Goal: Task Accomplishment & Management: Use online tool/utility

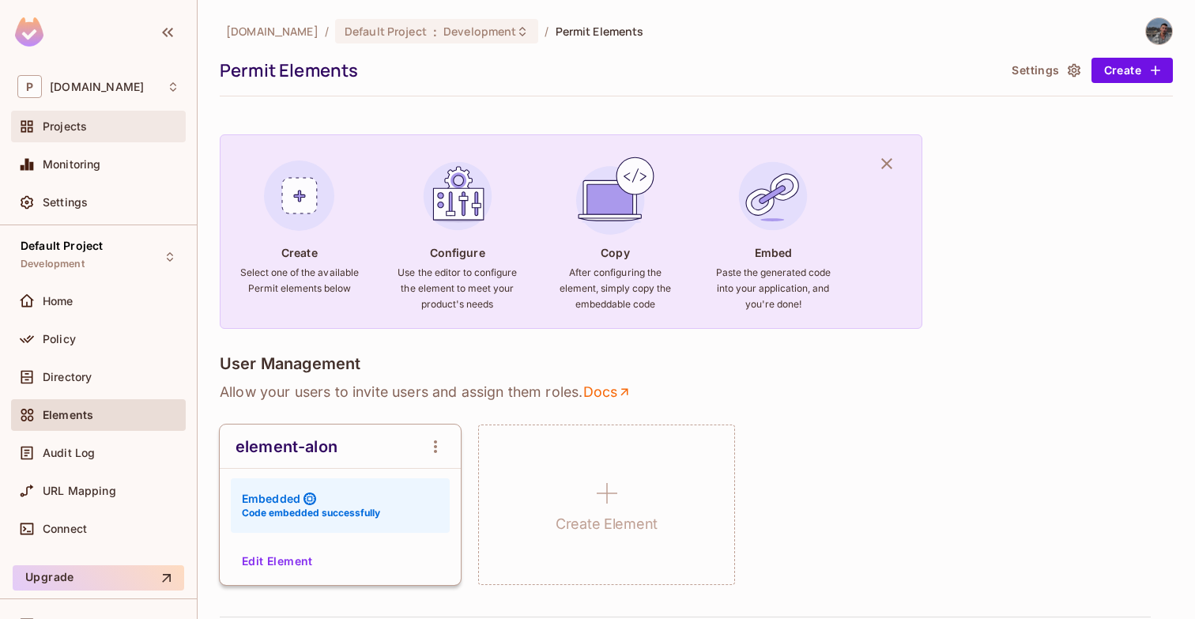
click at [141, 126] on div "Projects" at bounding box center [111, 126] width 137 height 13
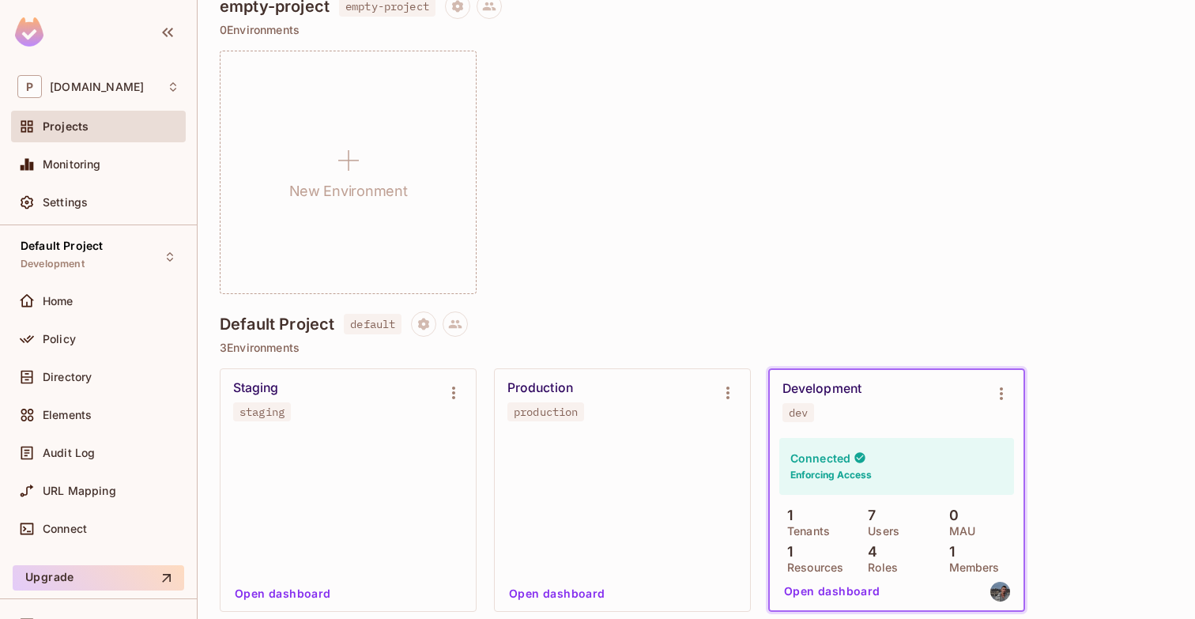
scroll to position [187, 0]
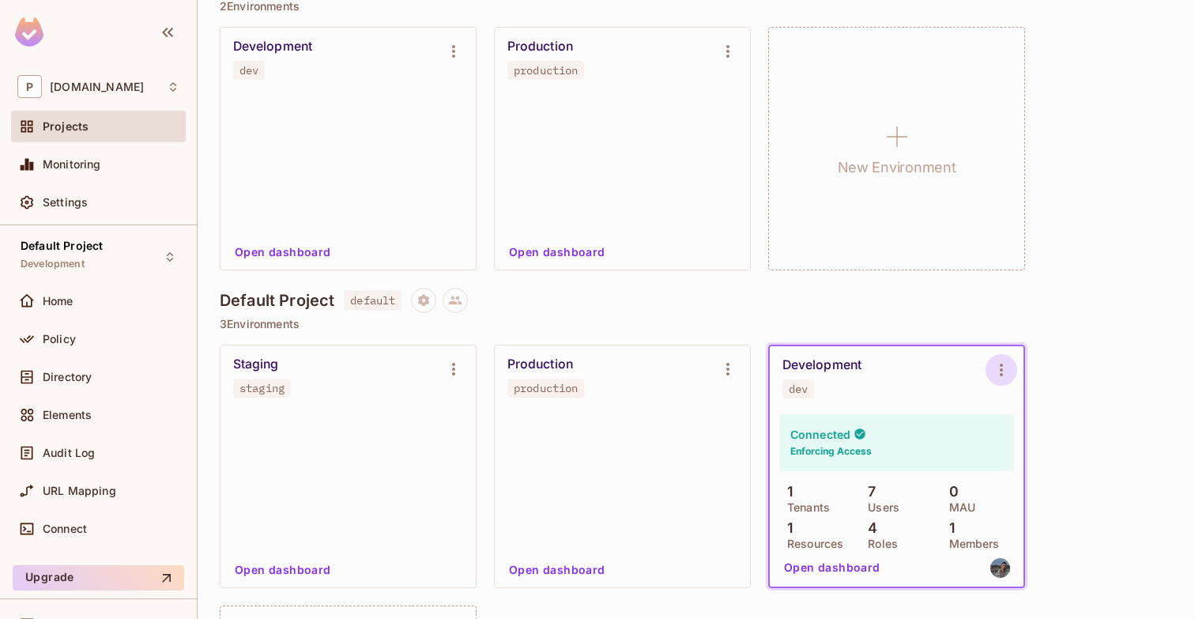
click at [1002, 364] on icon "Environment settings" at bounding box center [1001, 370] width 3 height 13
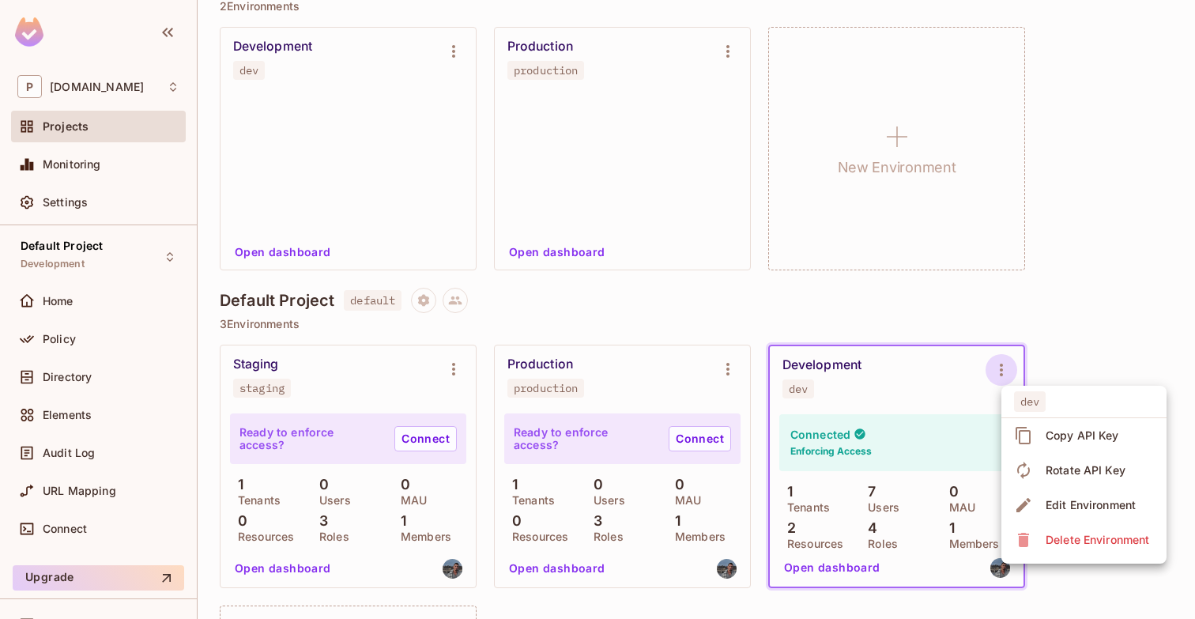
click at [1046, 436] on div "Copy API Key" at bounding box center [1083, 436] width 74 height 16
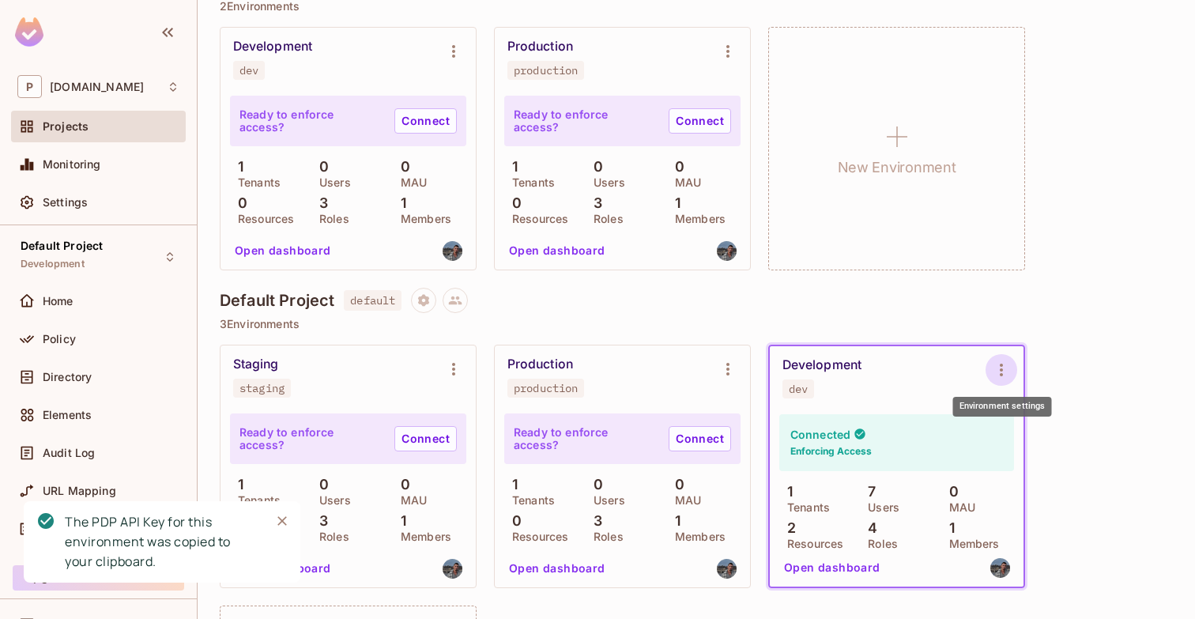
click at [1005, 367] on icon "Environment settings" at bounding box center [1001, 369] width 19 height 19
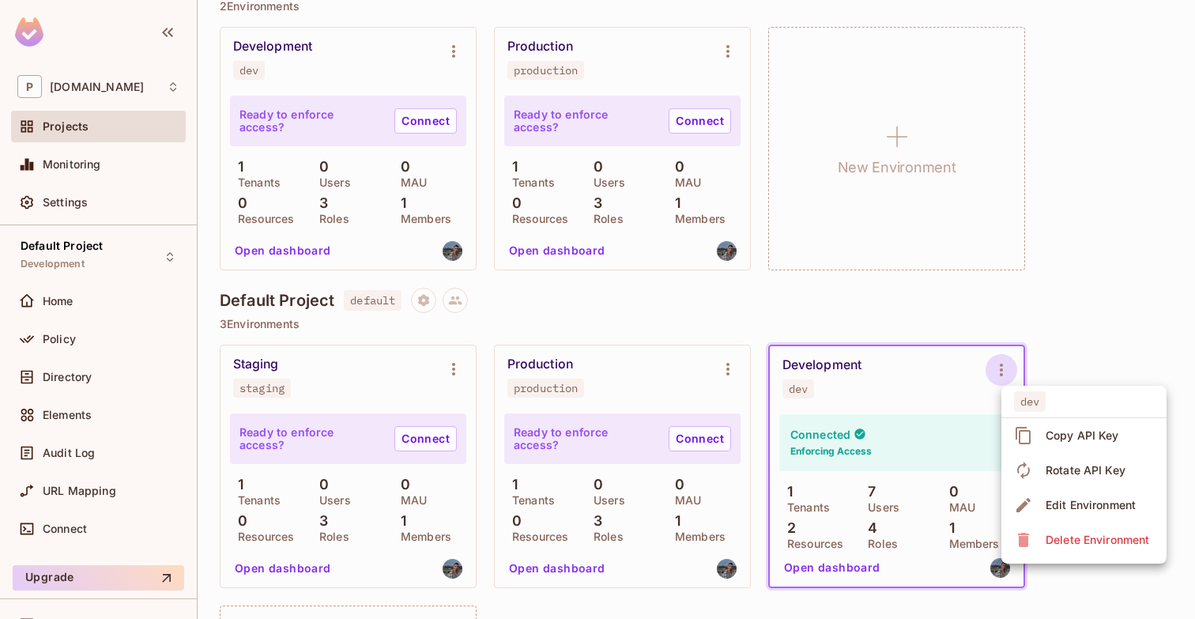
click at [1045, 439] on span "Copy API Key" at bounding box center [1082, 435] width 83 height 25
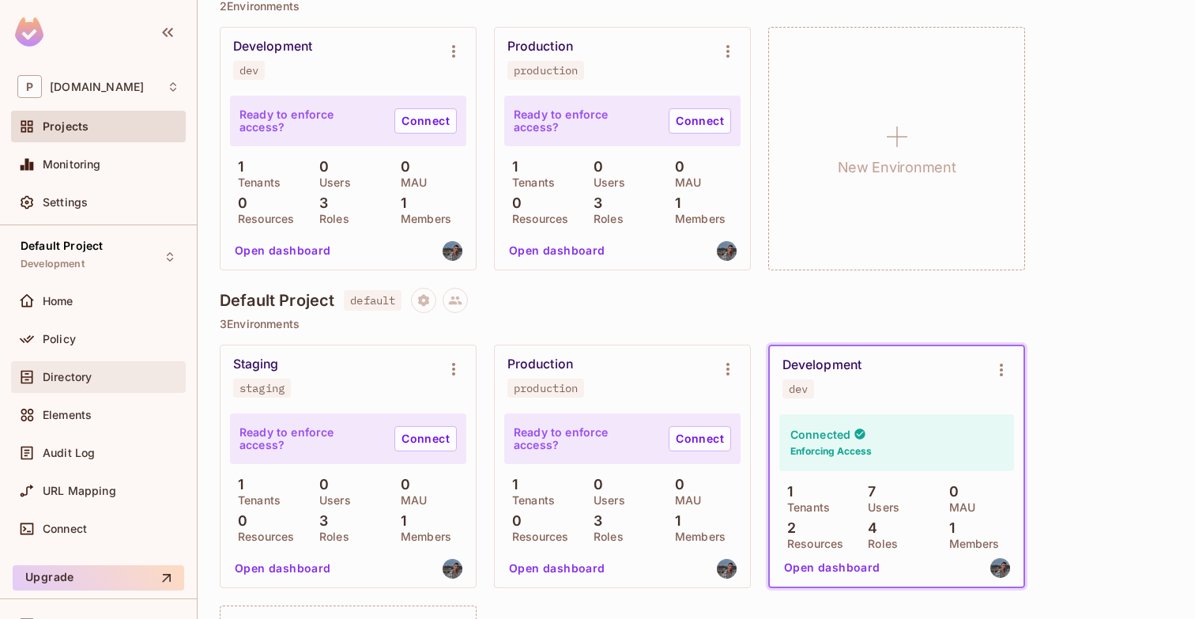
click at [92, 381] on span "Directory" at bounding box center [67, 377] width 49 height 13
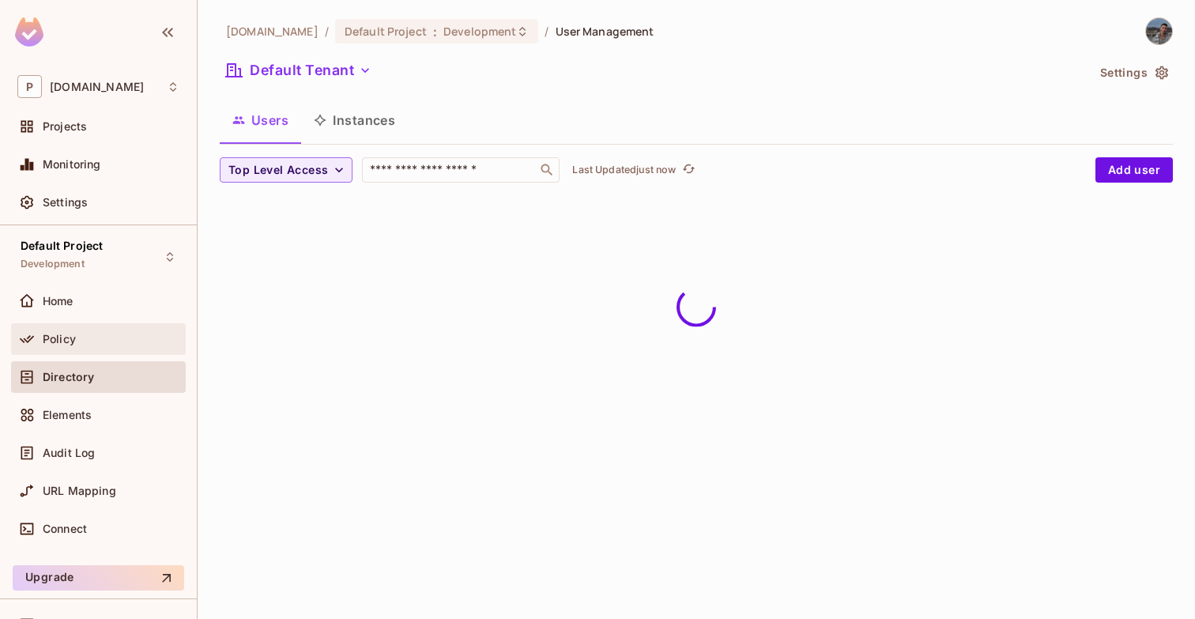
click at [103, 345] on div "Policy" at bounding box center [111, 339] width 137 height 13
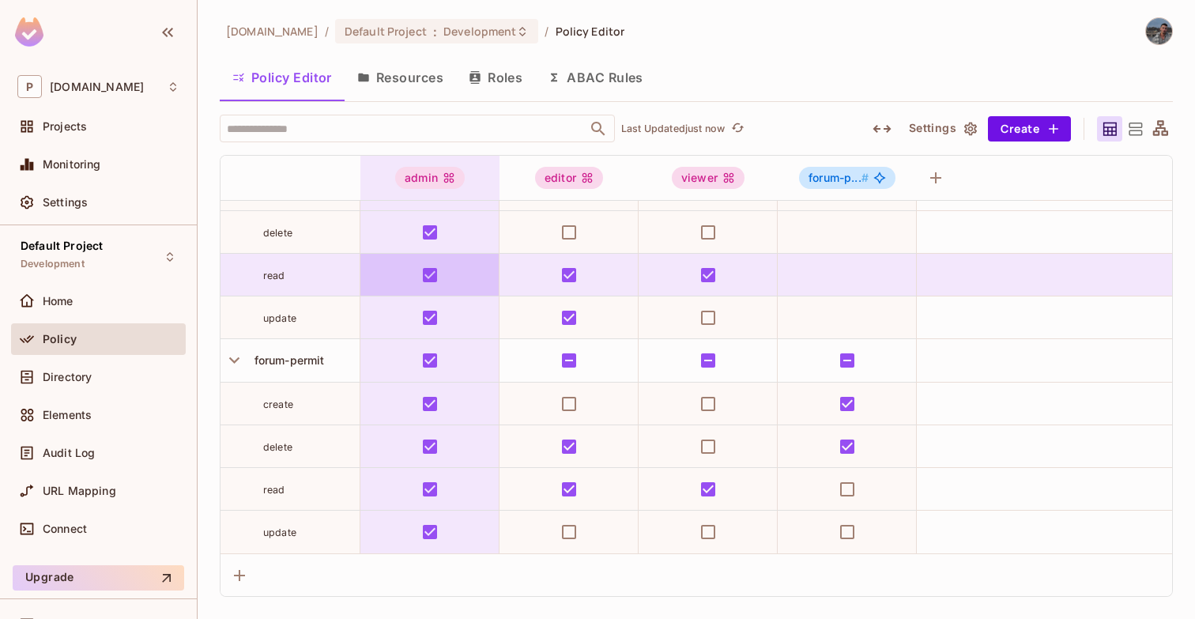
scroll to position [74, 0]
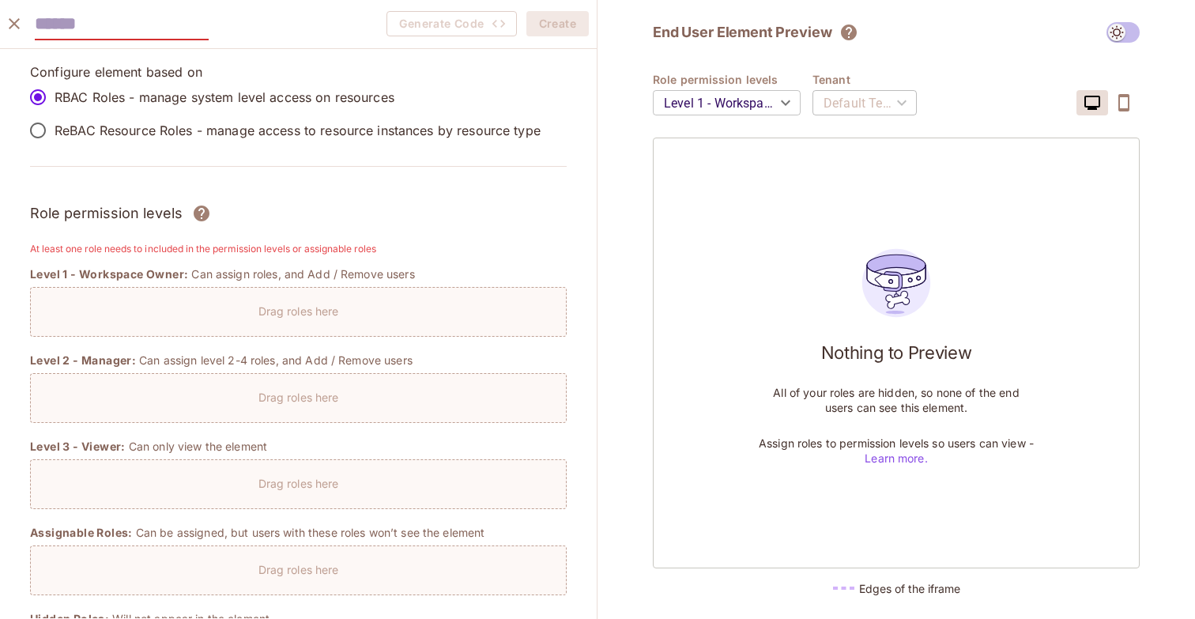
scroll to position [1116, 0]
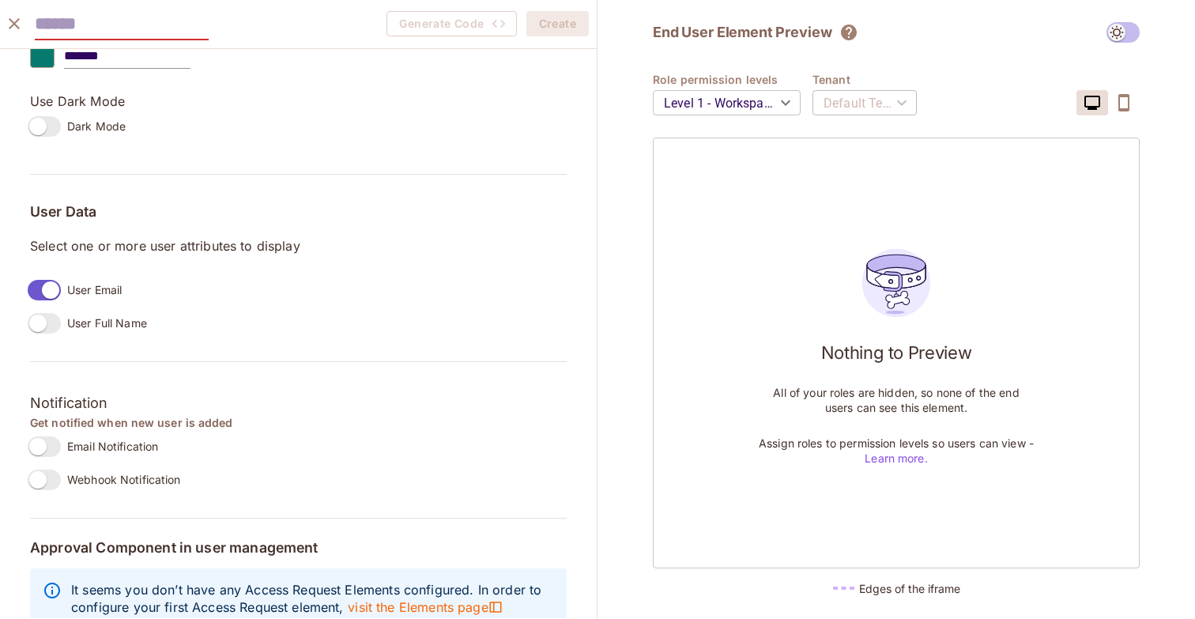
click at [21, 27] on icon "close" at bounding box center [14, 23] width 19 height 19
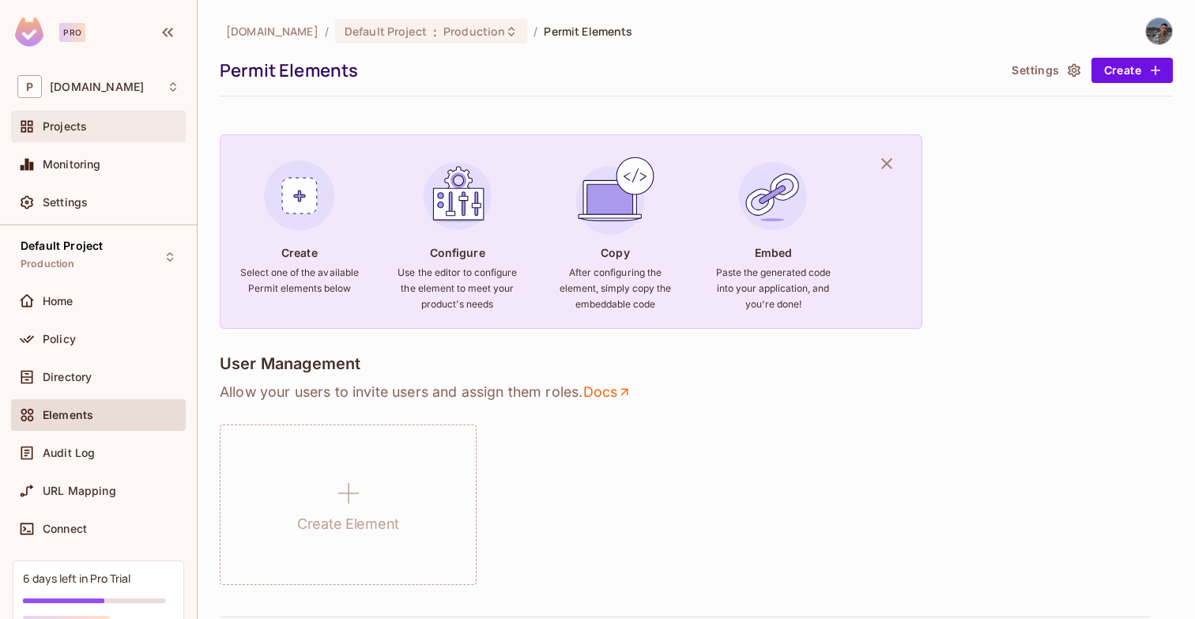
click at [89, 121] on div "Projects" at bounding box center [111, 126] width 137 height 13
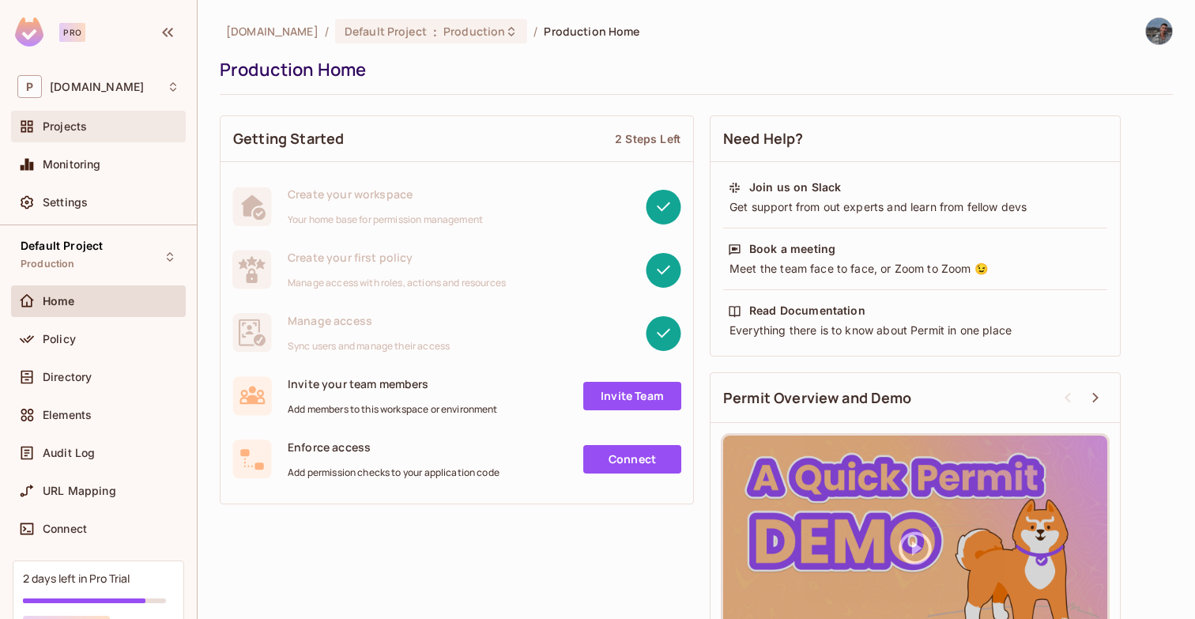
click at [109, 133] on div "Projects" at bounding box center [111, 126] width 137 height 13
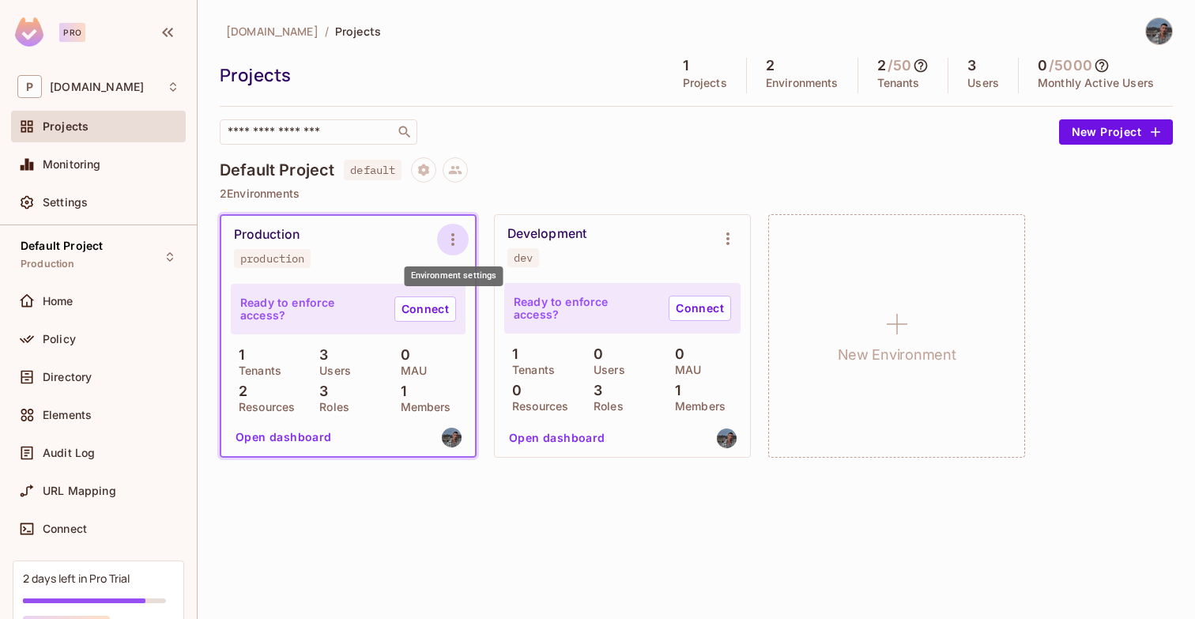
click at [447, 236] on icon "Environment settings" at bounding box center [452, 239] width 19 height 19
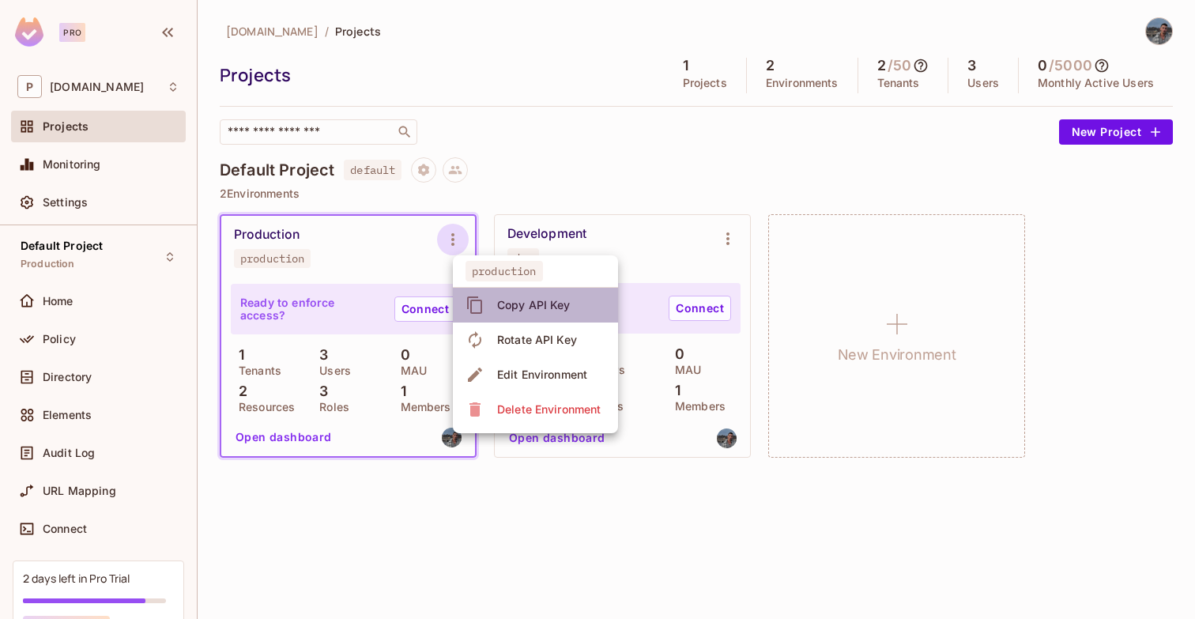
click at [554, 308] on div "Copy API Key" at bounding box center [534, 305] width 74 height 16
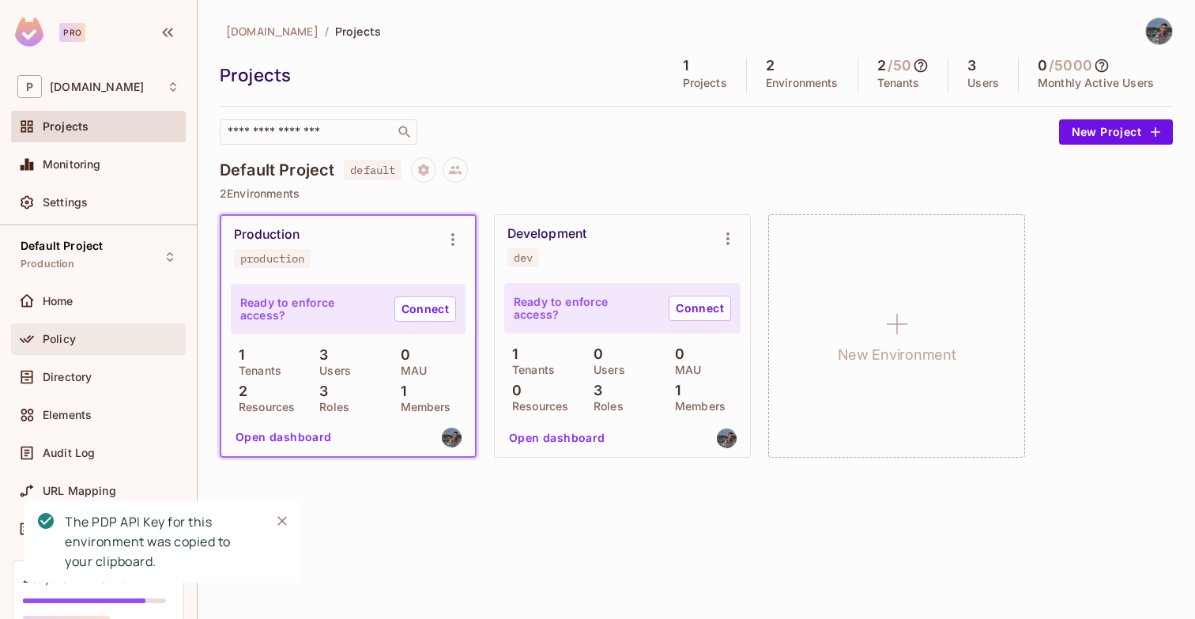
click at [107, 337] on div "Policy" at bounding box center [111, 339] width 137 height 13
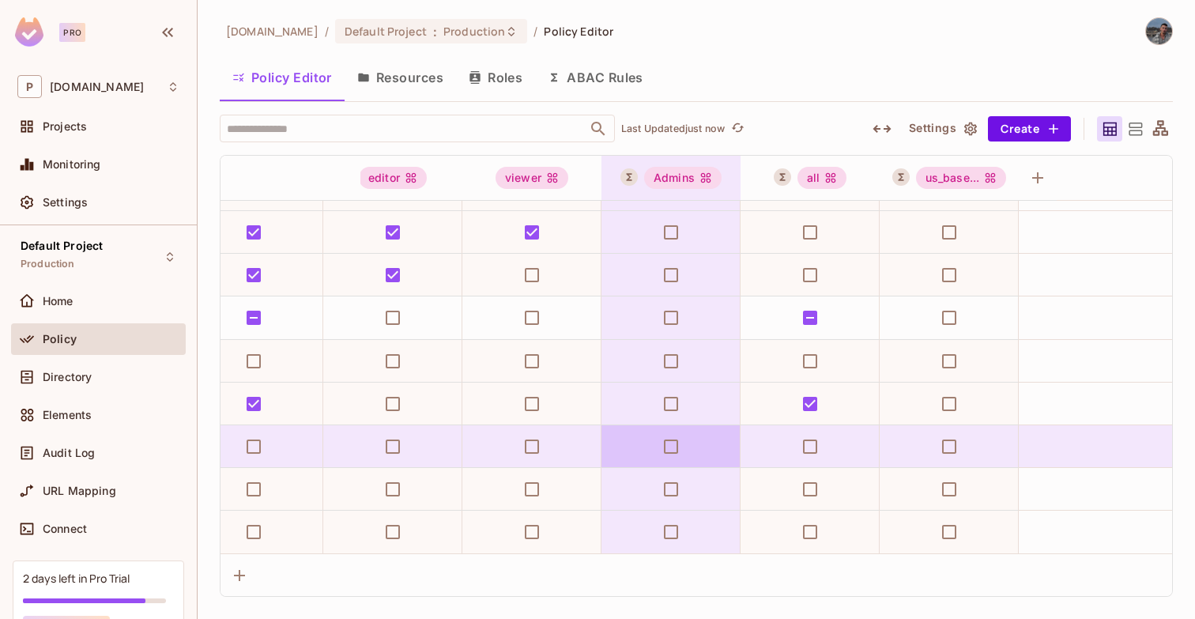
scroll to position [375, 200]
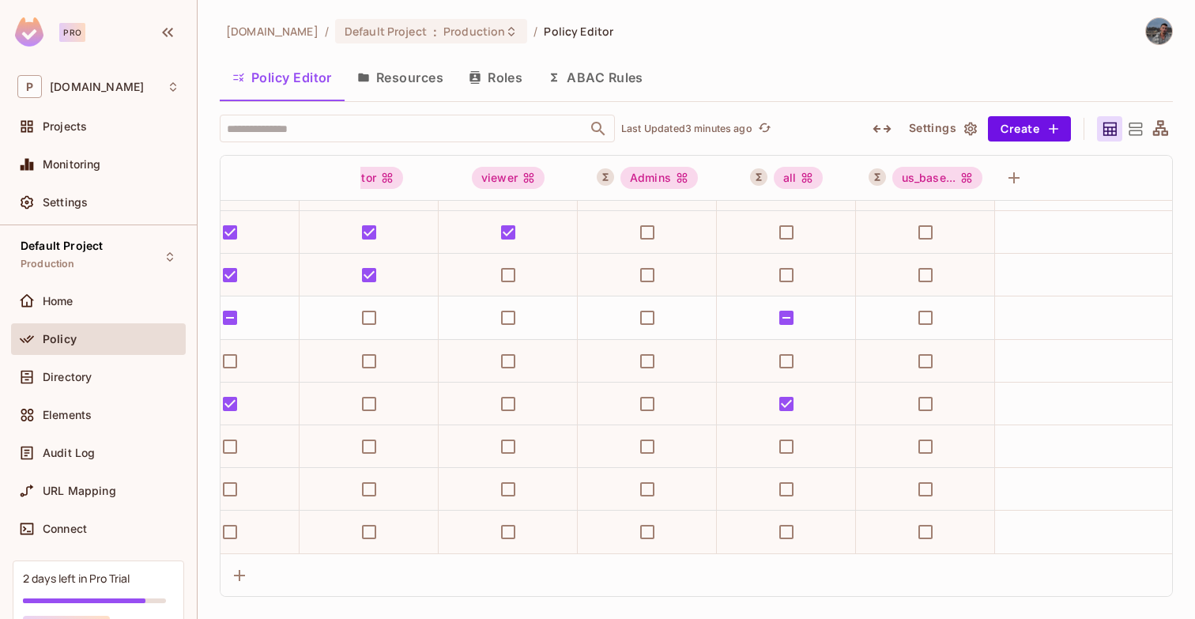
click at [409, 89] on button "Resources" at bounding box center [400, 78] width 111 height 40
